Goal: Contribute content: Contribute content

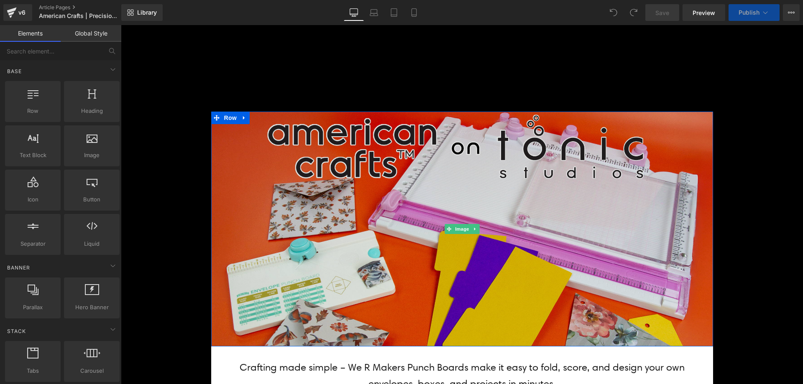
click at [472, 240] on img at bounding box center [462, 229] width 502 height 235
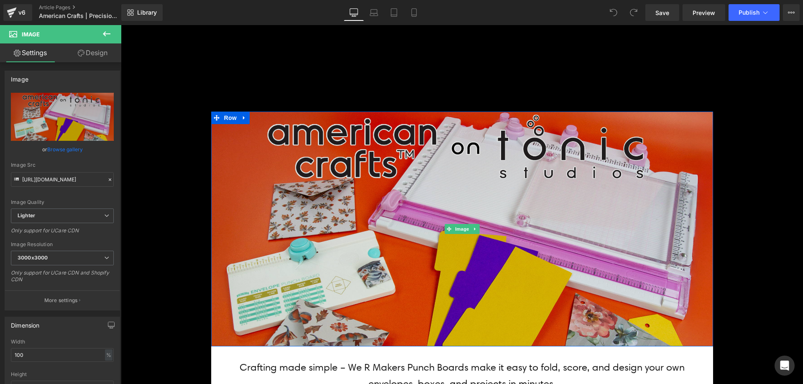
click at [336, 240] on img at bounding box center [462, 229] width 502 height 235
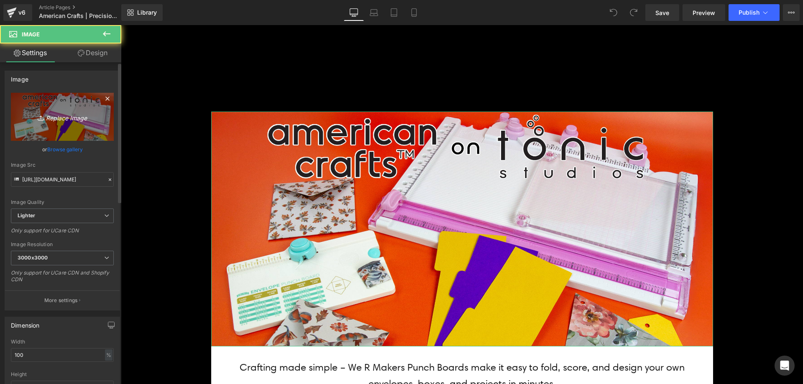
click at [86, 126] on link "Replace Image" at bounding box center [62, 117] width 103 height 48
type input "C:\fakepath\Tools Banner_Top.jpg"
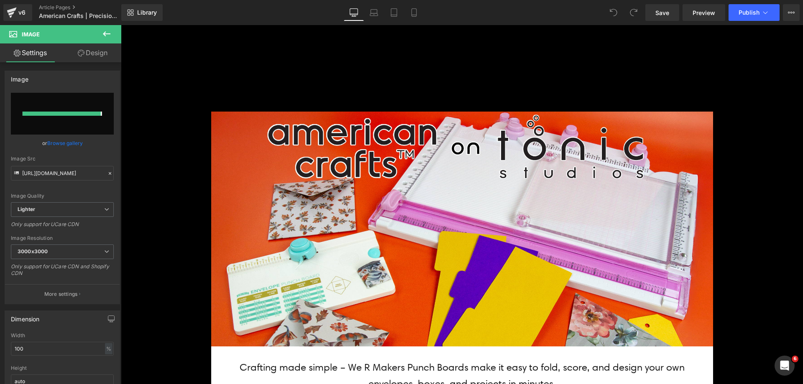
type input "[URL][DOMAIN_NAME]"
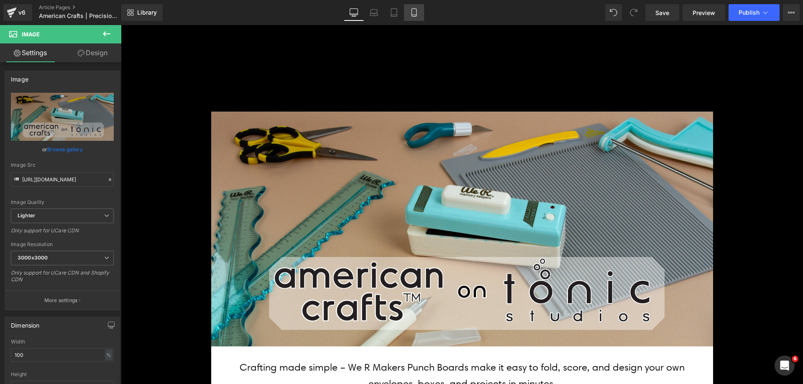
click at [418, 13] on icon at bounding box center [414, 12] width 8 height 8
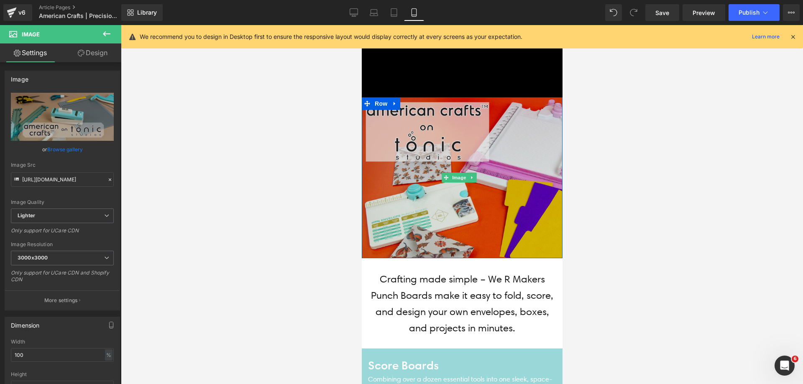
click at [417, 117] on img at bounding box center [461, 177] width 201 height 161
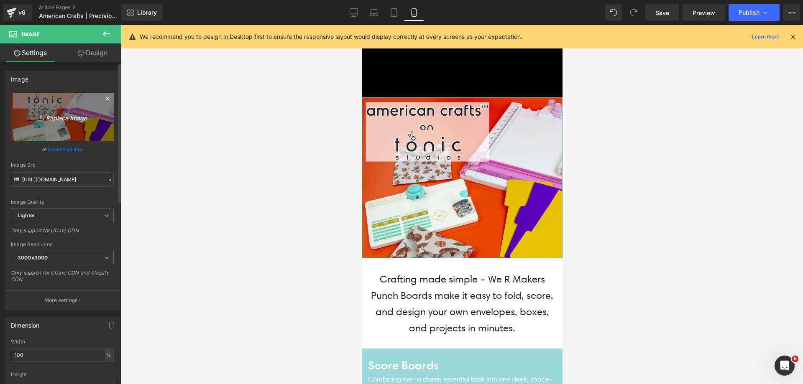
click at [66, 130] on link "Replace Image" at bounding box center [62, 117] width 103 height 48
type input "C:\fakepath\Tools Banner_Top.jpg"
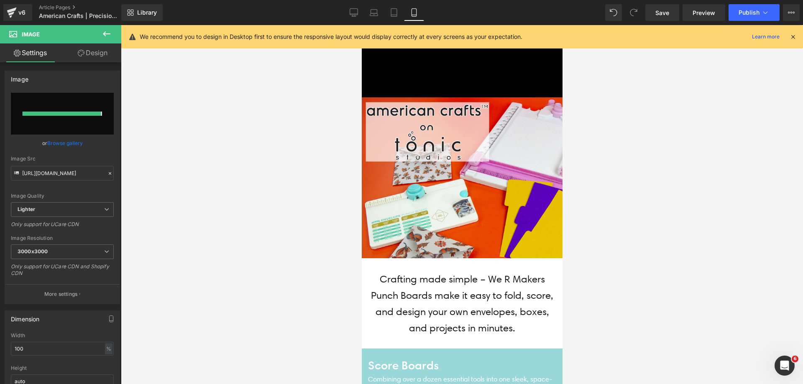
type input "[URL][DOMAIN_NAME]"
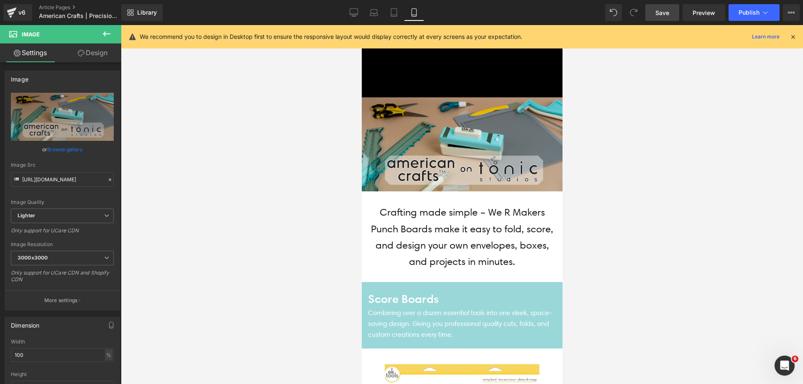
click at [670, 12] on link "Save" at bounding box center [662, 12] width 34 height 17
click at [345, 12] on icon at bounding box center [344, 12] width 8 height 8
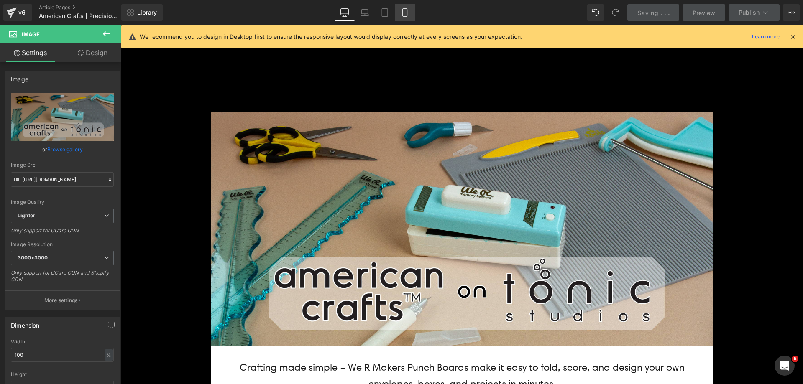
click at [407, 15] on icon at bounding box center [405, 13] width 5 height 8
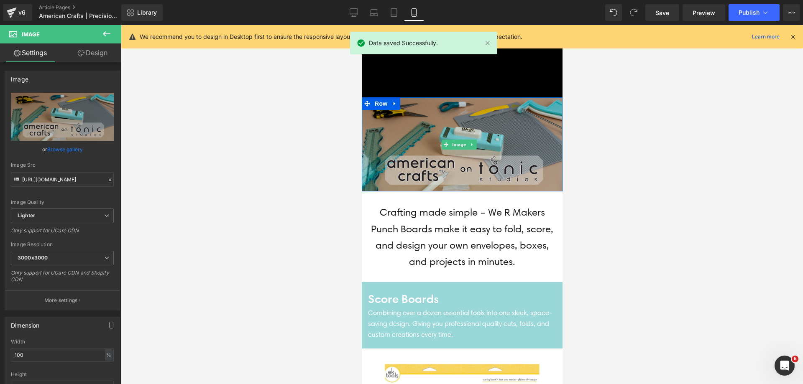
click at [438, 116] on img at bounding box center [461, 144] width 201 height 94
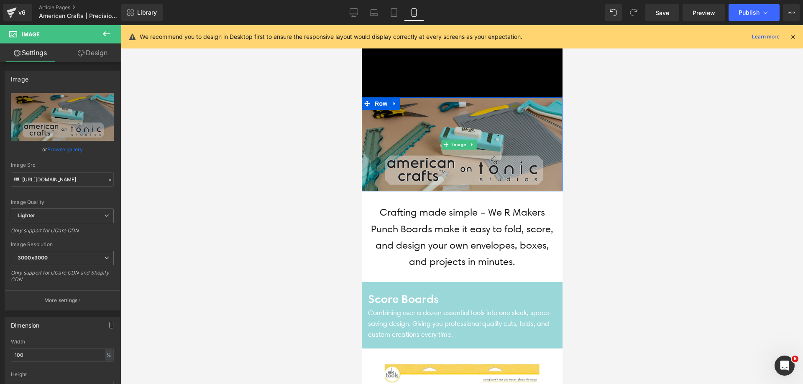
click at [422, 154] on img at bounding box center [461, 144] width 201 height 94
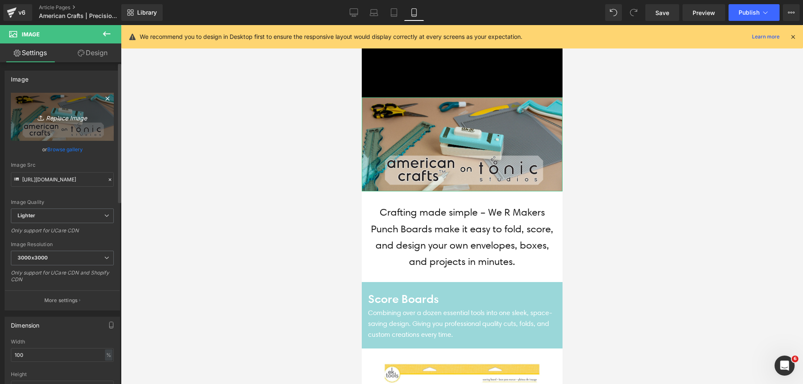
click at [59, 125] on link "Replace Image" at bounding box center [62, 117] width 103 height 48
type input "C:\fakepath\Tools Banner_Mobile Top.jpg"
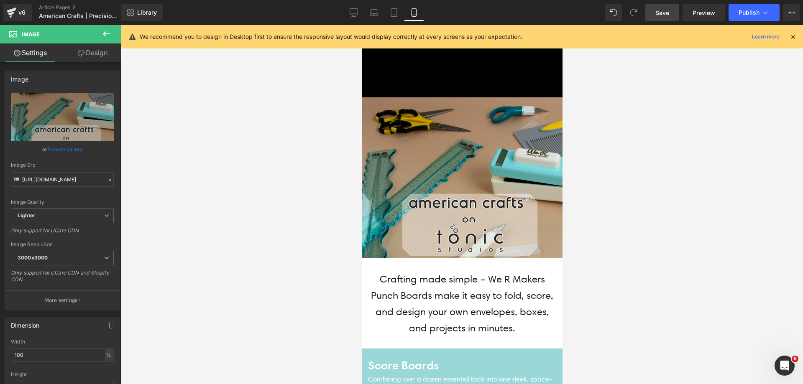
click at [666, 16] on span "Save" at bounding box center [662, 12] width 14 height 9
click at [347, 14] on link "Desktop" at bounding box center [354, 12] width 20 height 17
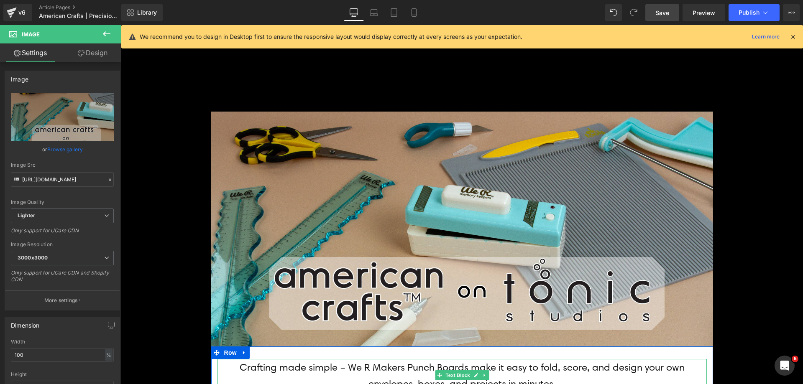
click at [431, 370] on p "Crafting made simple – We R Makers Punch Boards make it easy to fold, score, an…" at bounding box center [461, 375] width 489 height 33
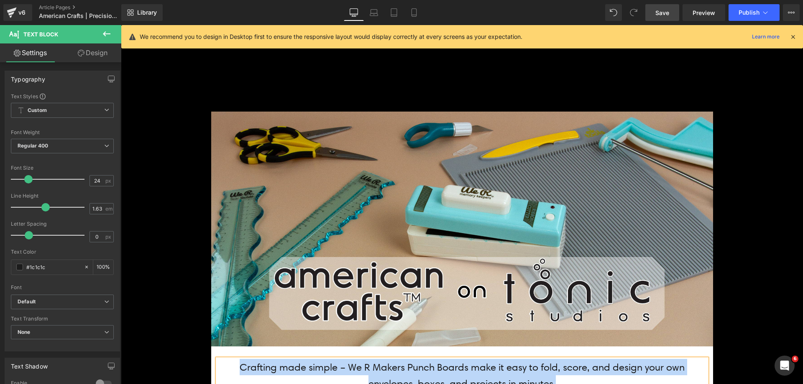
copy p "Crafting made simple – We R Makers Punch Boards make it easy to fold, score, an…"
click at [288, 365] on p "Crafting made simple – We R Makers Punch Boards make it easy to fold, score, an…" at bounding box center [461, 375] width 489 height 33
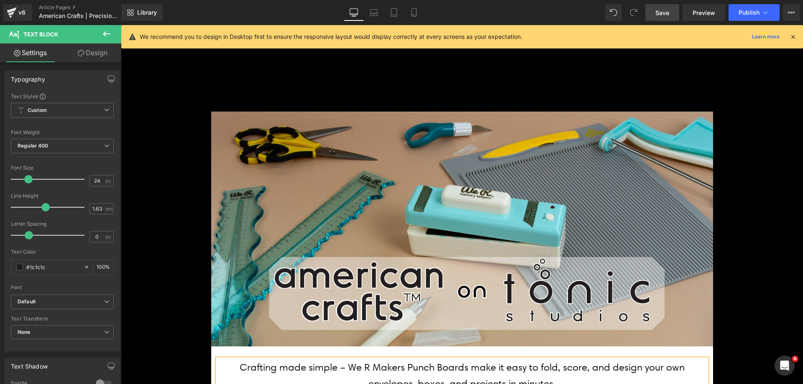
click at [288, 365] on p "Crafting made simple – We R Makers Punch Boards make it easy to fold, score, an…" at bounding box center [461, 375] width 489 height 33
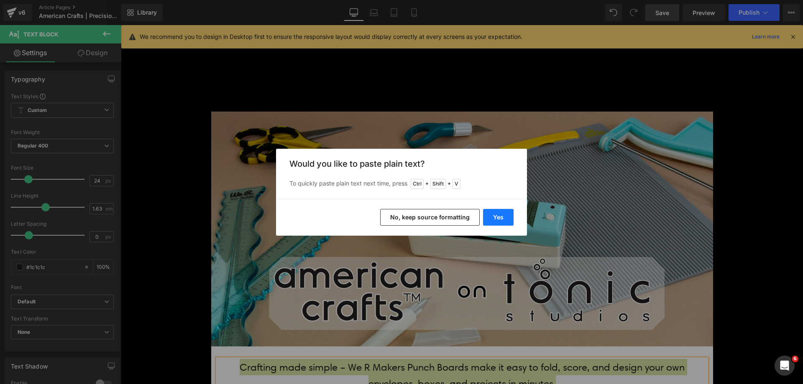
click at [491, 211] on button "Yes" at bounding box center [498, 217] width 31 height 17
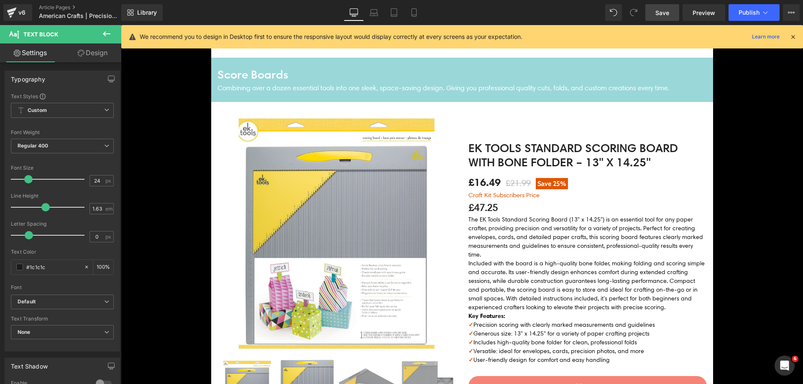
scroll to position [340, 0]
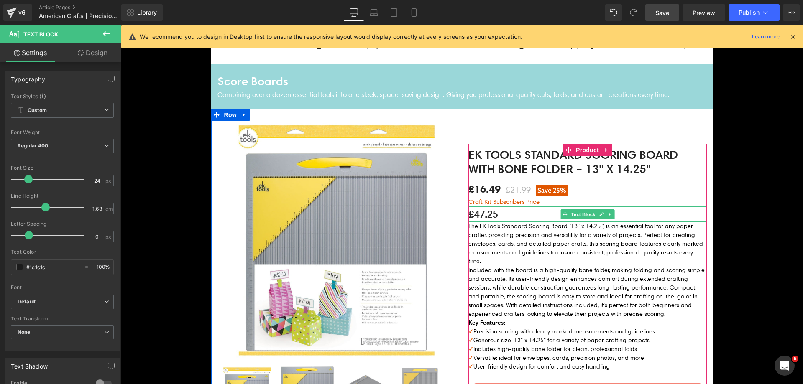
click at [490, 218] on p "£47.25" at bounding box center [587, 214] width 238 height 15
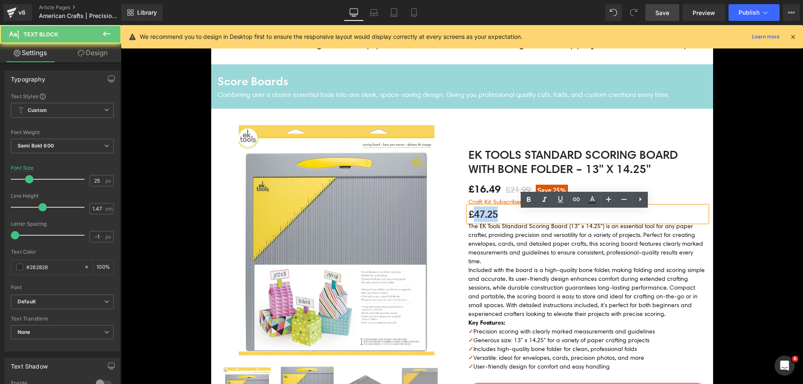
click at [490, 218] on p "£47.25" at bounding box center [587, 214] width 238 height 15
paste div
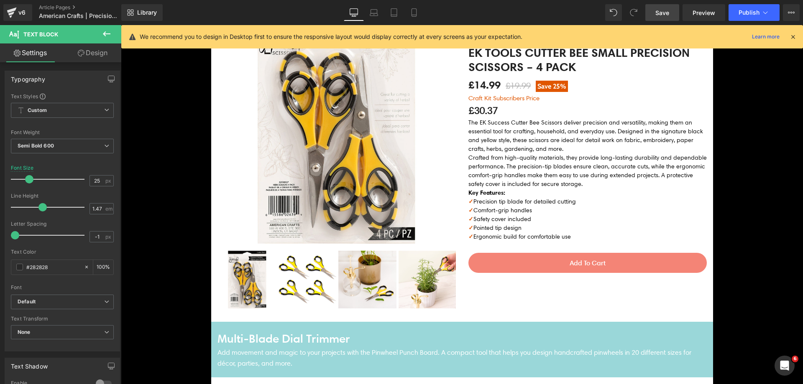
scroll to position [837, 0]
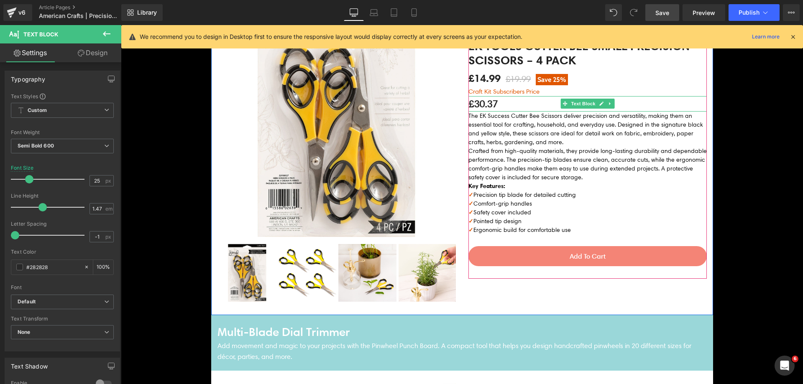
click at [486, 102] on p "£30.37" at bounding box center [587, 103] width 238 height 15
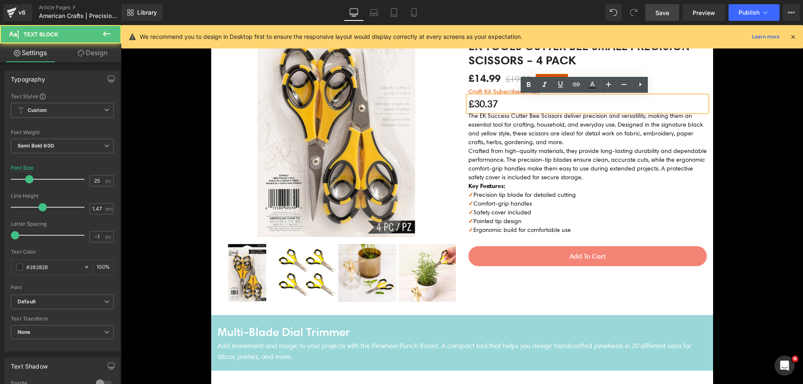
click at [486, 102] on p "£30.37" at bounding box center [587, 103] width 238 height 15
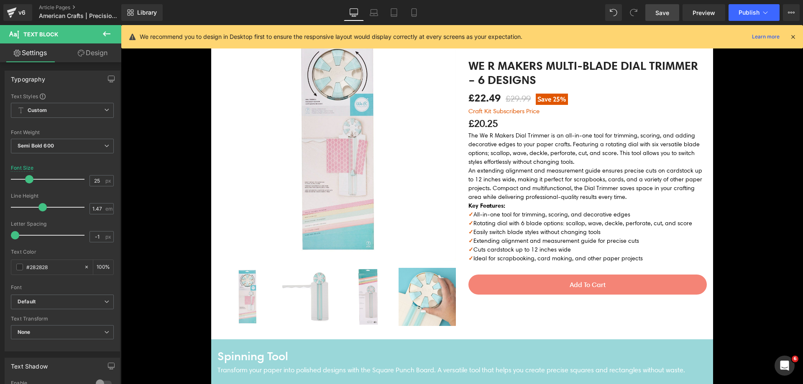
scroll to position [1187, 0]
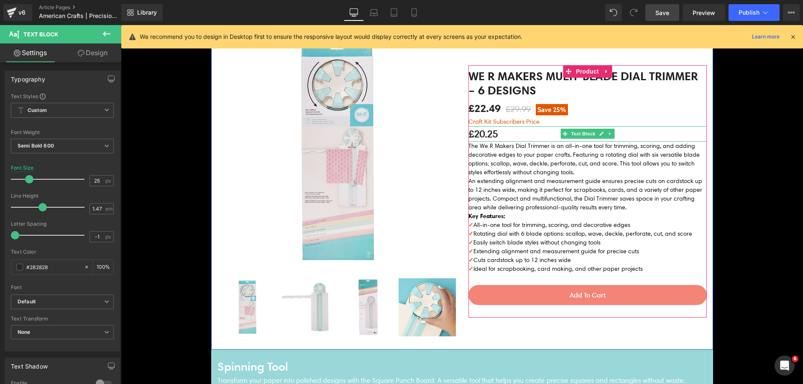
click at [491, 136] on p "£20.25" at bounding box center [587, 133] width 238 height 15
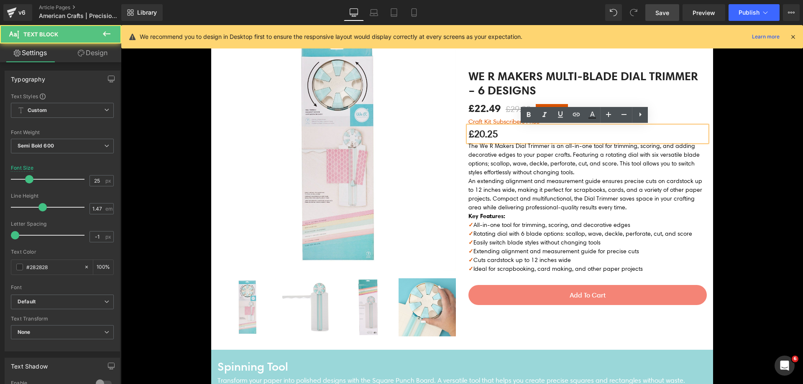
click at [491, 136] on p "£20.25" at bounding box center [587, 133] width 238 height 15
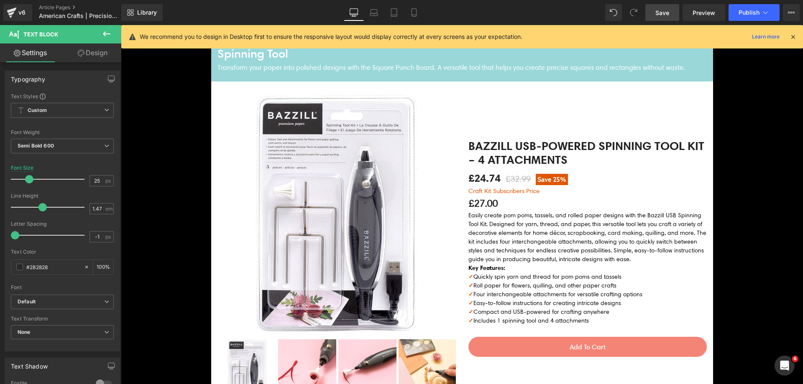
scroll to position [1497, 0]
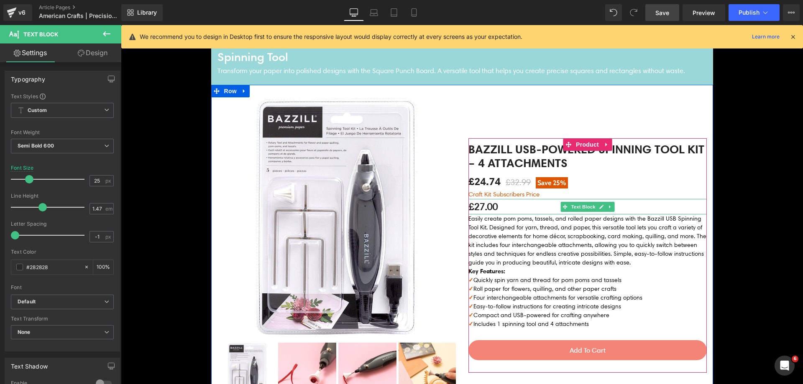
click at [497, 204] on p "£27.00" at bounding box center [587, 206] width 238 height 15
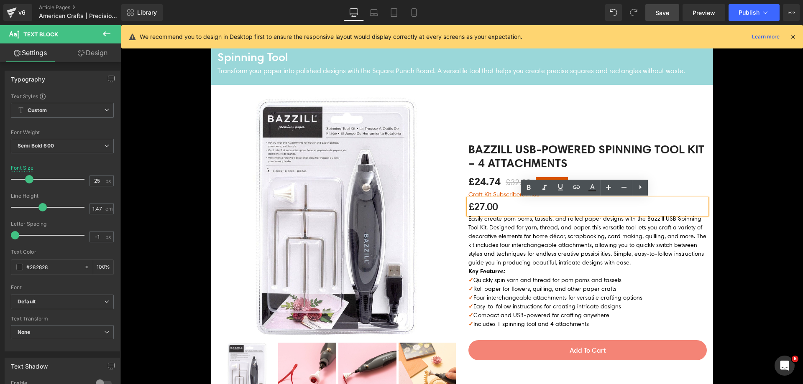
click at [492, 207] on p "£27.00" at bounding box center [587, 206] width 238 height 15
click at [670, 13] on link "Save" at bounding box center [662, 12] width 34 height 17
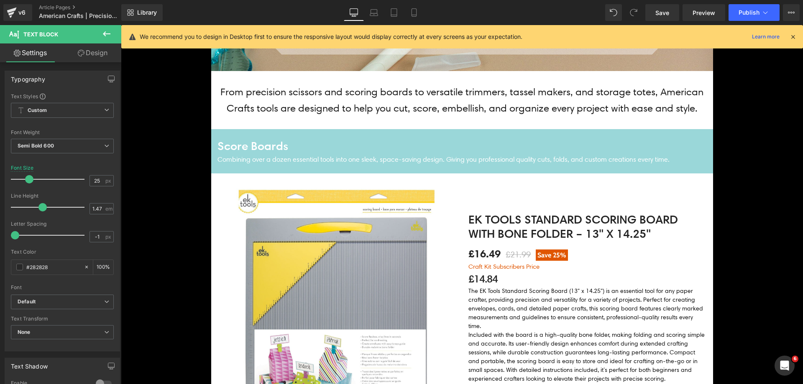
scroll to position [269, 0]
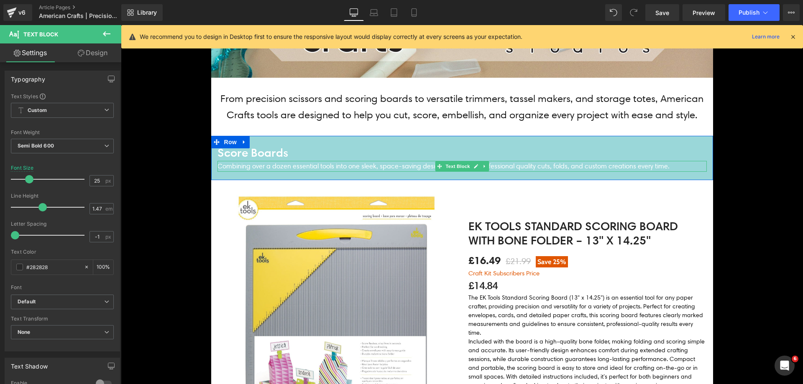
click at [355, 164] on p "Combining over a dozen essential tools into one sleek, space-saving design. Giv…" at bounding box center [461, 166] width 489 height 11
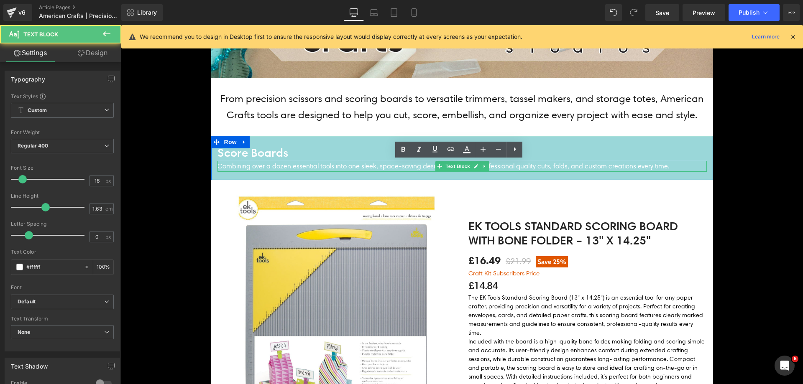
click at [355, 164] on p "Combining over a dozen essential tools into one sleek, space-saving design. Giv…" at bounding box center [461, 166] width 489 height 11
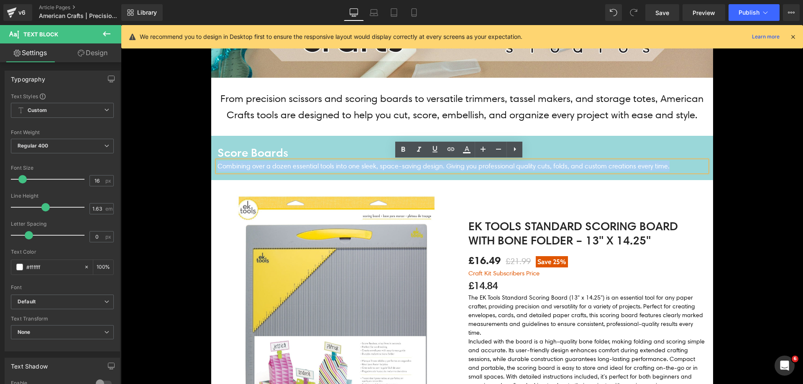
copy p "Combining over a dozen essential tools into one sleek, space-saving design. Giv…"
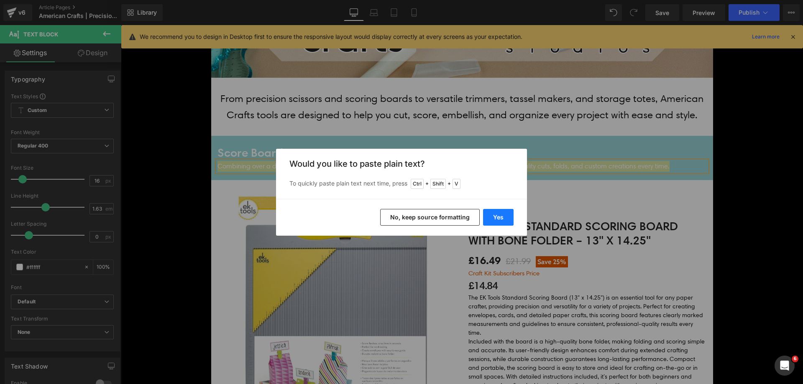
click at [494, 213] on button "Yes" at bounding box center [498, 217] width 31 height 17
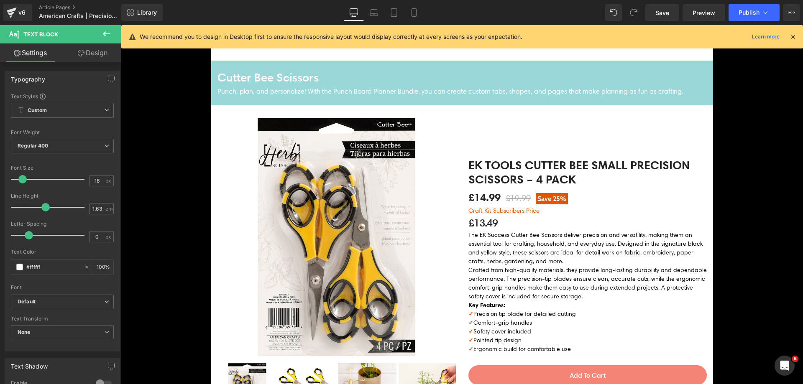
scroll to position [724, 0]
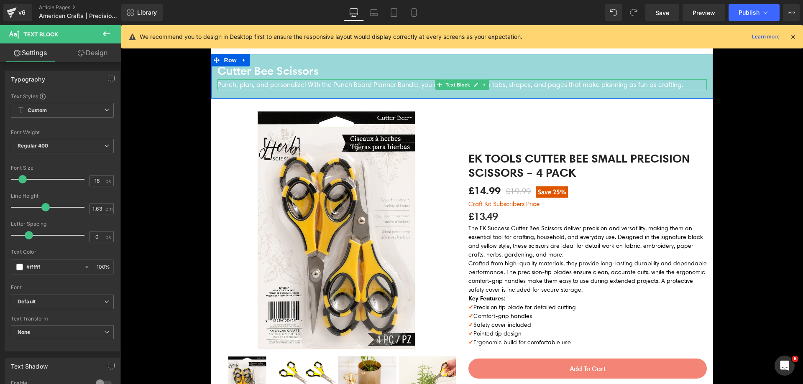
click at [398, 86] on p "Punch, plan, and personalize! With the Punch Board Planner Bundle, you can crea…" at bounding box center [461, 84] width 489 height 11
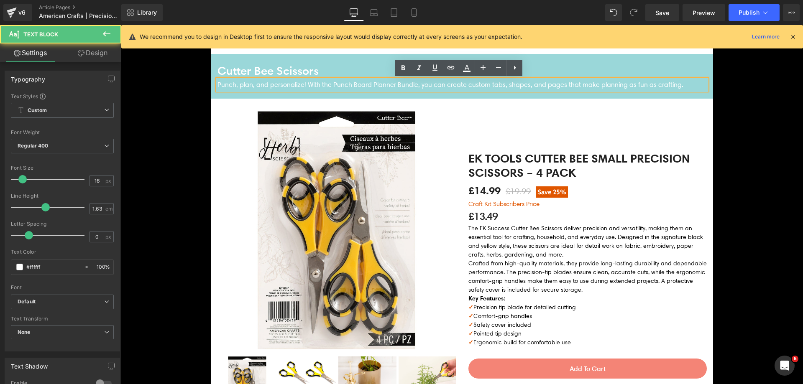
click at [398, 86] on p "Punch, plan, and personalize! With the Punch Board Planner Bundle, you can crea…" at bounding box center [461, 84] width 489 height 11
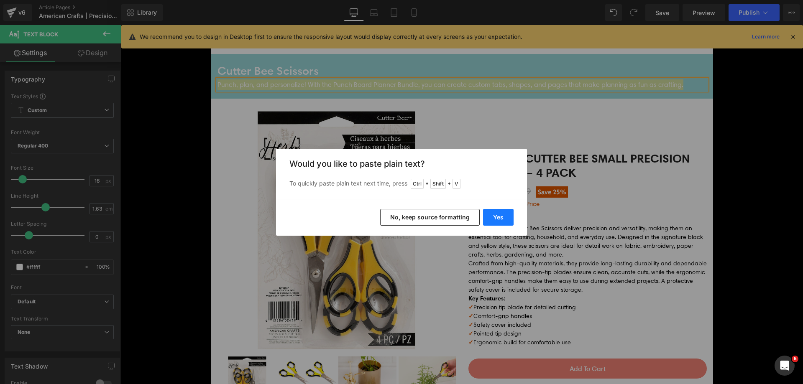
click at [505, 212] on button "Yes" at bounding box center [498, 217] width 31 height 17
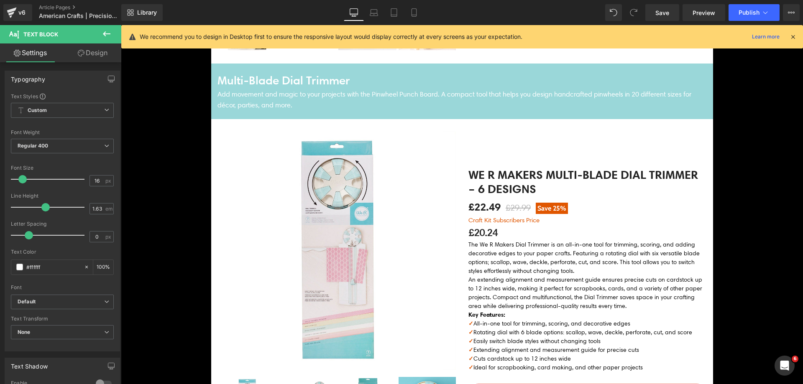
scroll to position [1079, 0]
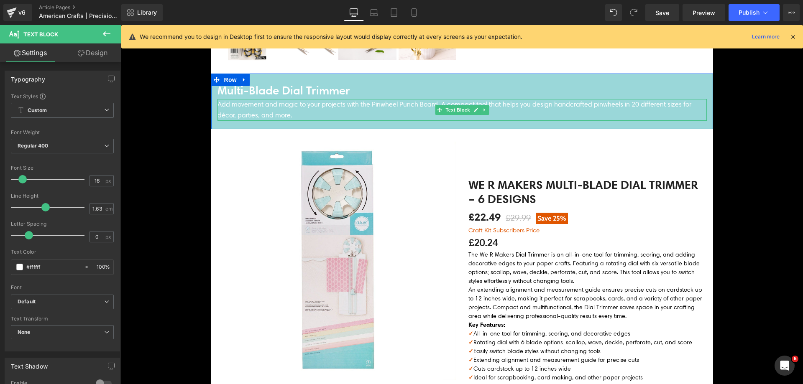
click at [277, 111] on p "Add movement and magic to your projects with the Pinwheel Punch Board. A compac…" at bounding box center [461, 110] width 489 height 22
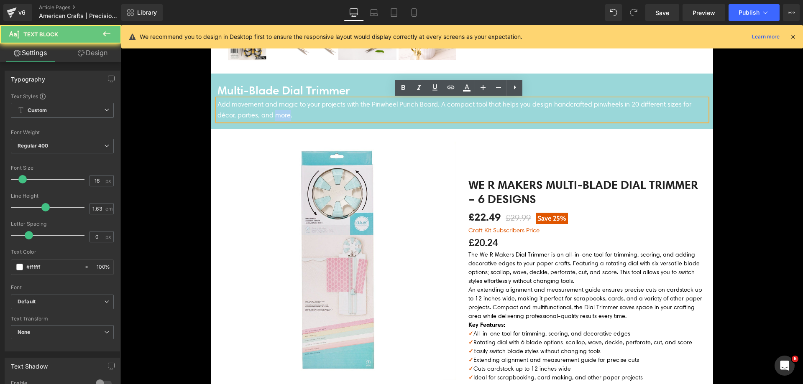
click at [277, 111] on p "Add movement and magic to your projects with the Pinwheel Punch Board. A compac…" at bounding box center [461, 110] width 489 height 22
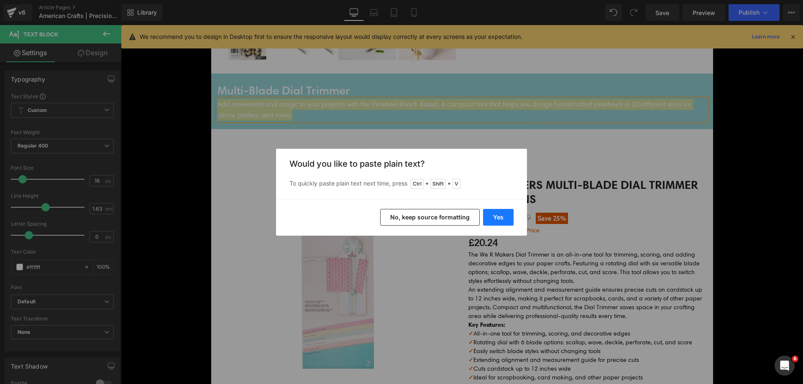
click at [489, 214] on button "Yes" at bounding box center [498, 217] width 31 height 17
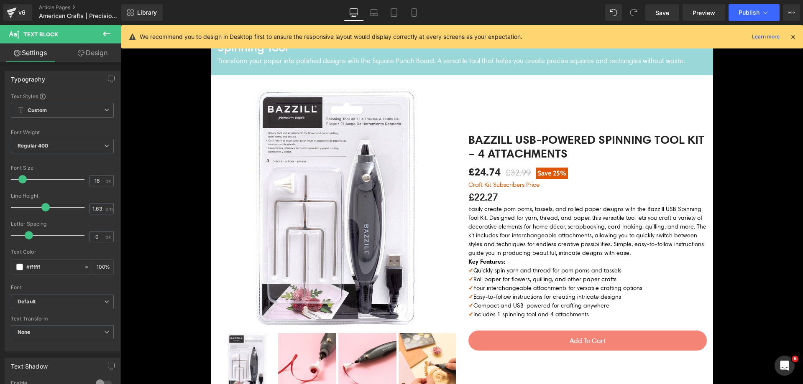
scroll to position [1499, 0]
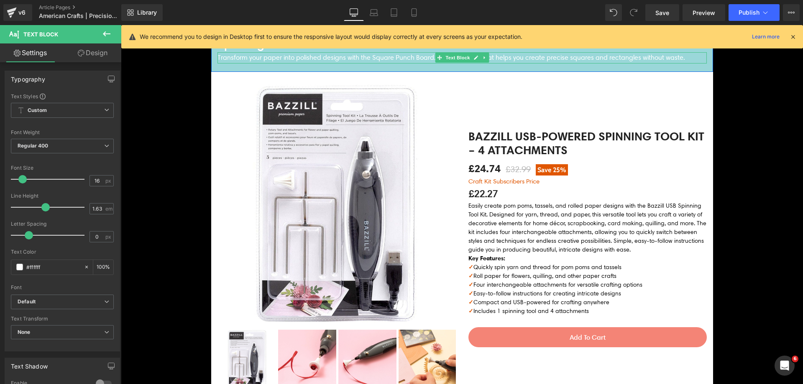
click at [446, 59] on span "Text Block" at bounding box center [458, 58] width 28 height 10
click at [407, 61] on p "Transform your paper into polished designs with the Square Punch Board. A versa…" at bounding box center [461, 57] width 489 height 11
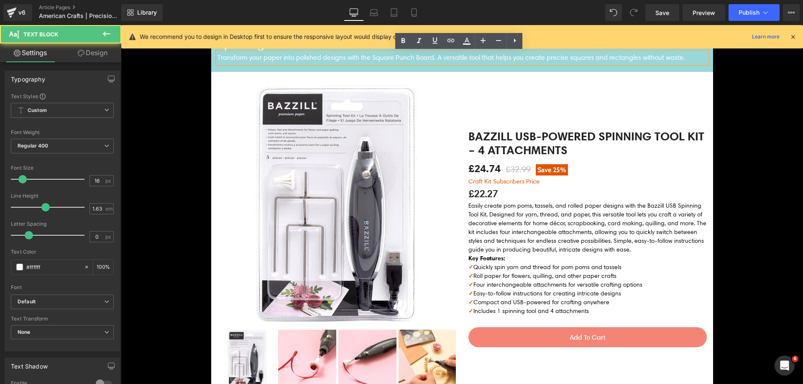
click at [407, 61] on p "Transform your paper into polished designs with the Square Punch Board. A versa…" at bounding box center [461, 57] width 489 height 11
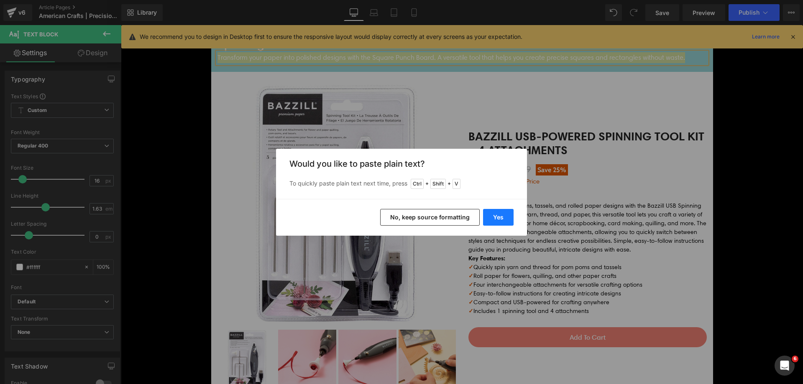
click at [495, 215] on button "Yes" at bounding box center [498, 217] width 31 height 17
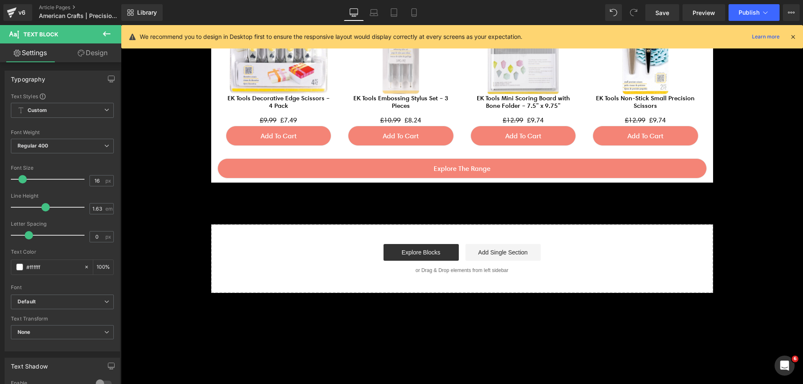
scroll to position [2099, 0]
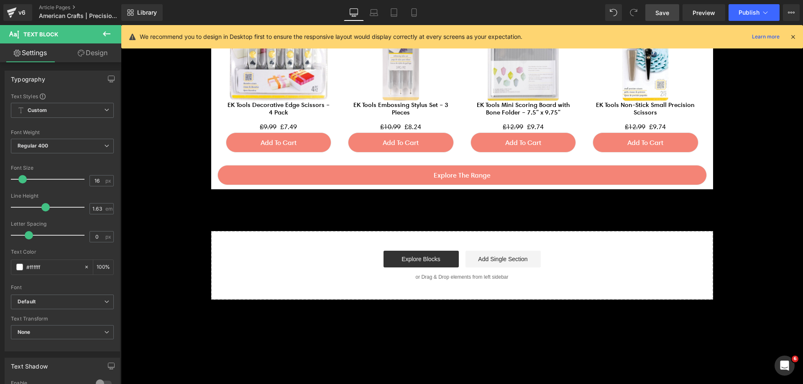
click at [657, 9] on span "Save" at bounding box center [662, 12] width 14 height 9
click at [773, 14] on button "Publish" at bounding box center [753, 12] width 51 height 17
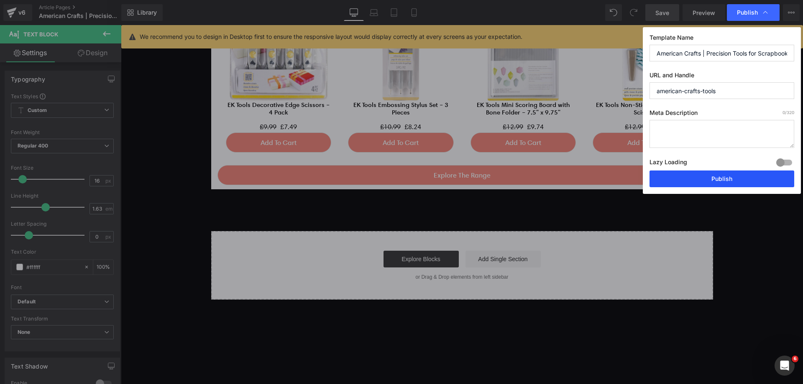
click at [699, 176] on button "Publish" at bounding box center [721, 179] width 145 height 17
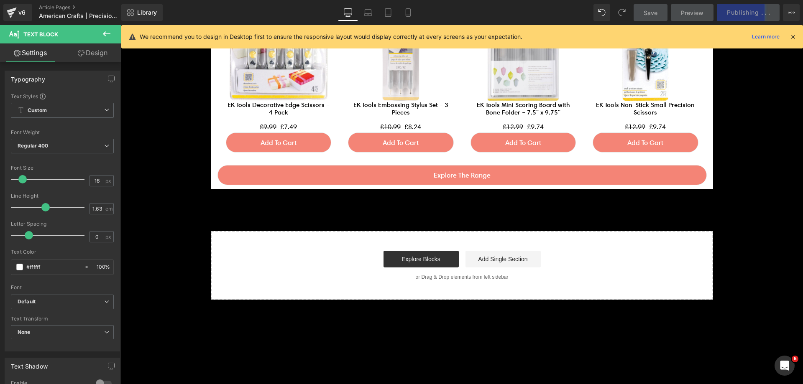
click at [793, 38] on icon at bounding box center [793, 37] width 8 height 8
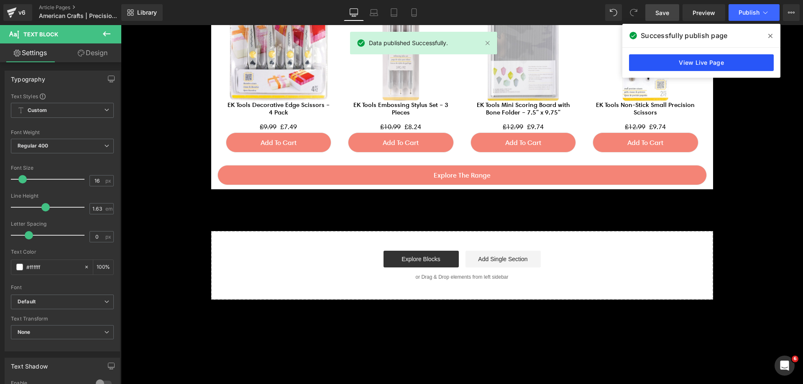
click at [744, 68] on link "View Live Page" at bounding box center [701, 62] width 145 height 17
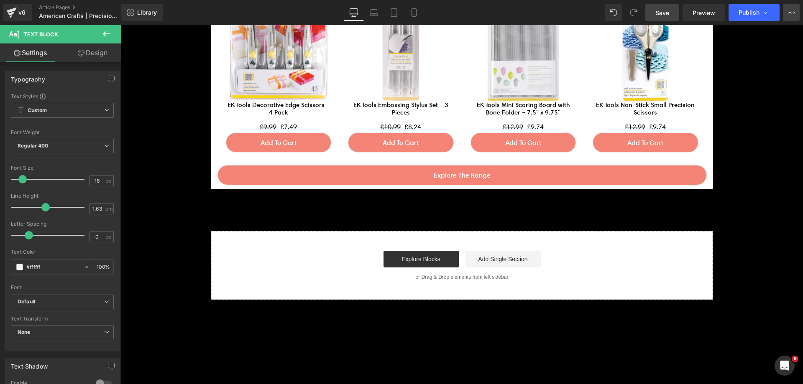
click at [792, 11] on icon at bounding box center [791, 12] width 7 height 7
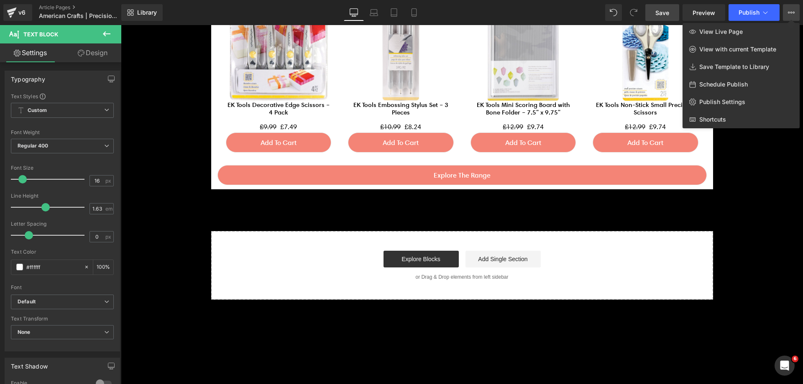
click at [743, 83] on span "Schedule Publish" at bounding box center [723, 85] width 48 height 8
select select
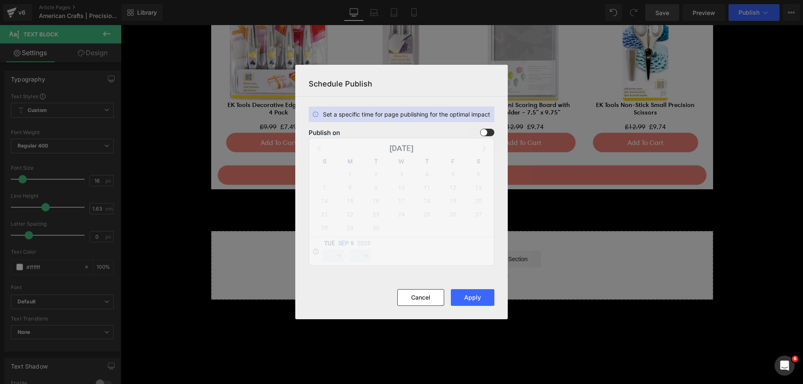
click at [483, 135] on span at bounding box center [487, 133] width 14 height 8
click at [0, 0] on input "checkbox" at bounding box center [0, 0] width 0 height 0
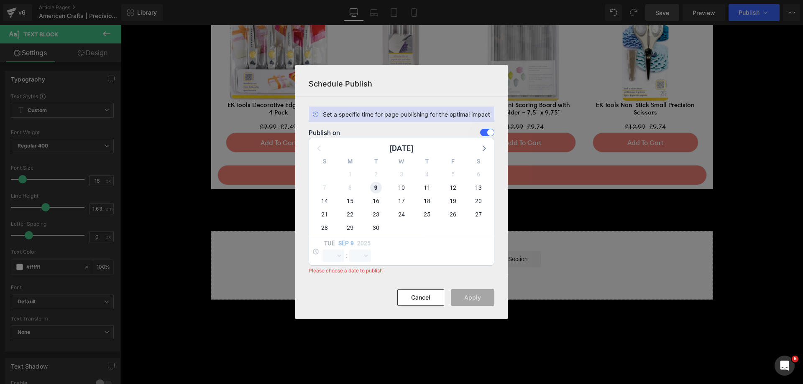
click at [372, 191] on span "9" at bounding box center [376, 188] width 12 height 12
click at [333, 256] on select "00 01 02 03 04 05 06 07 08 09 10 11 12 13 14 15 16 17 18 19 20 21 22 23" at bounding box center [333, 256] width 22 height 13
select select "12"
click at [322, 250] on select "00 01 02 03 04 05 06 07 08 09 10 11 12 13 14 15 16 17 18 19 20 21 22 23" at bounding box center [333, 256] width 22 height 13
click at [364, 258] on select "00 01 02 03 04 05 06 07 08 09 10 11 12 13 14 15 16 17 18 19 20 21 22 23 24 25 2…" at bounding box center [360, 256] width 22 height 13
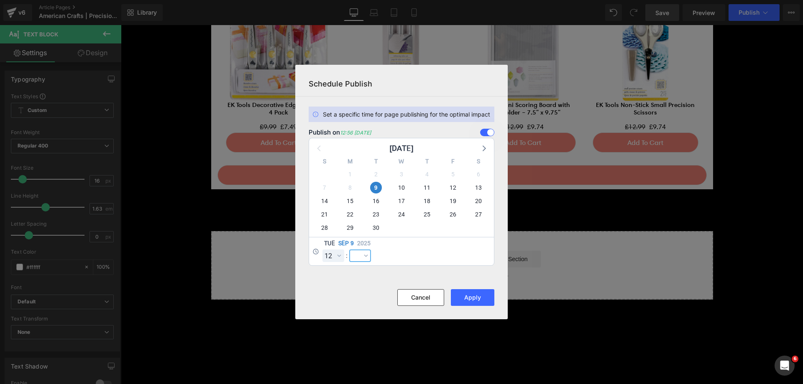
select select "0"
click at [349, 250] on select "00 01 02 03 04 05 06 07 08 09 10 11 12 13 14 15 16 17 18 19 20 21 22 23 24 25 2…" at bounding box center [360, 256] width 22 height 13
click at [464, 299] on button "Apply" at bounding box center [472, 297] width 43 height 17
click at [476, 297] on button "Apply" at bounding box center [472, 297] width 43 height 17
